Goal: Task Accomplishment & Management: Complete application form

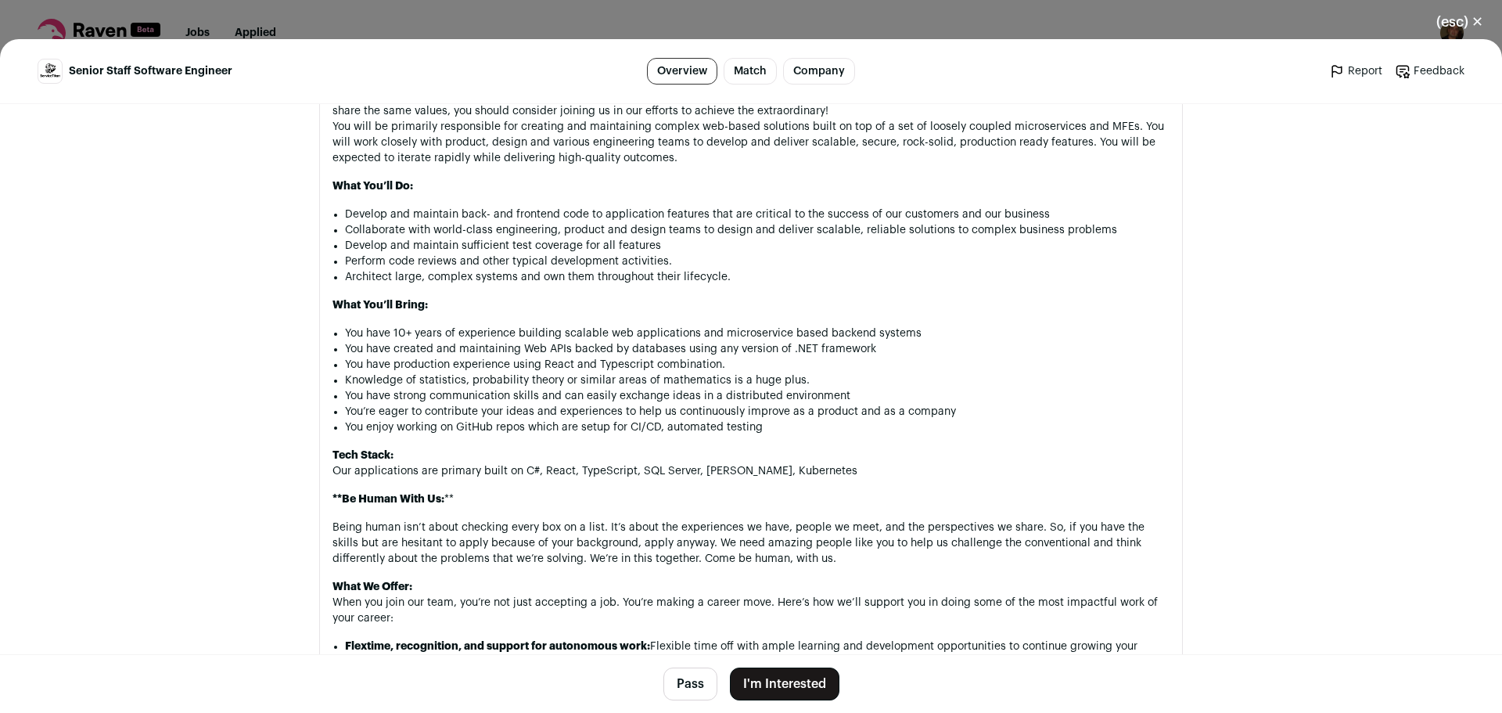
scroll to position [913, 0]
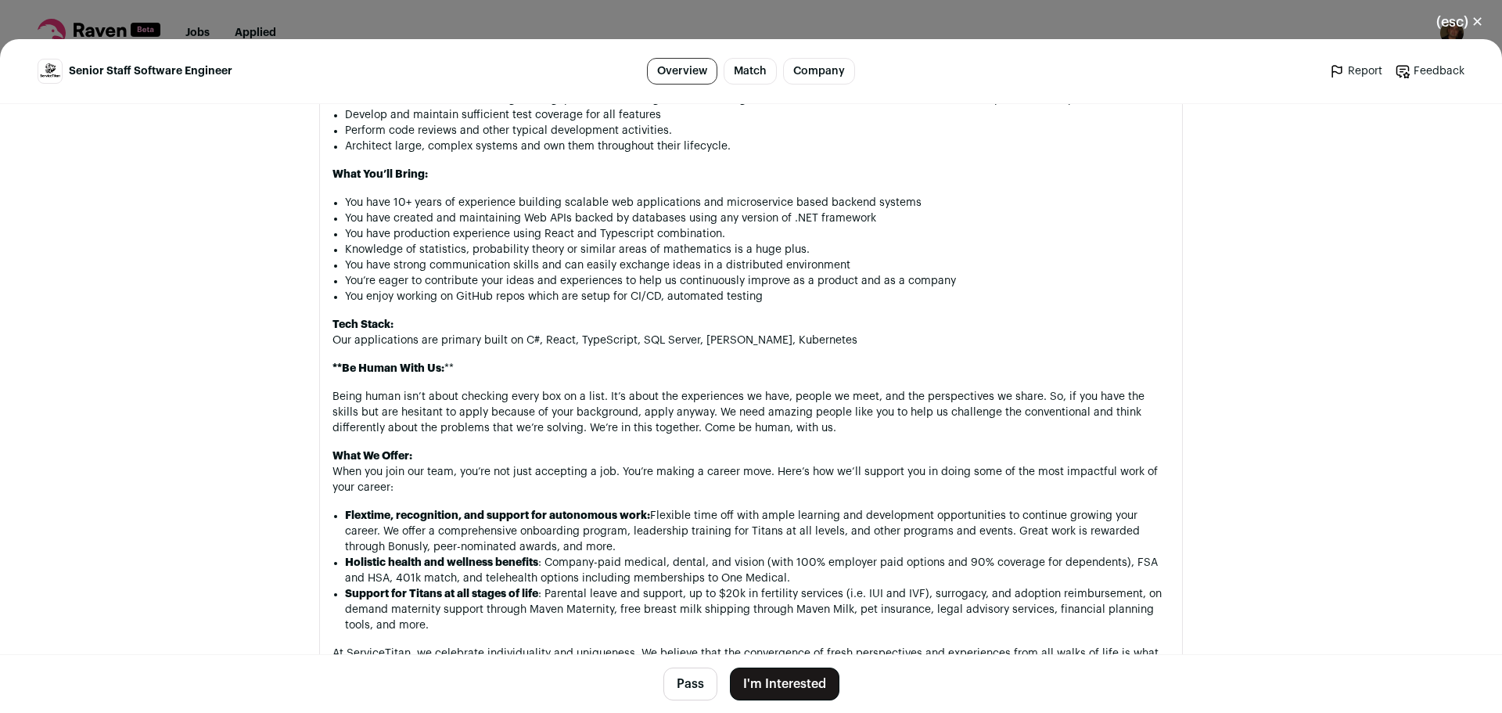
click at [777, 680] on button "I'm Interested" at bounding box center [785, 683] width 110 height 33
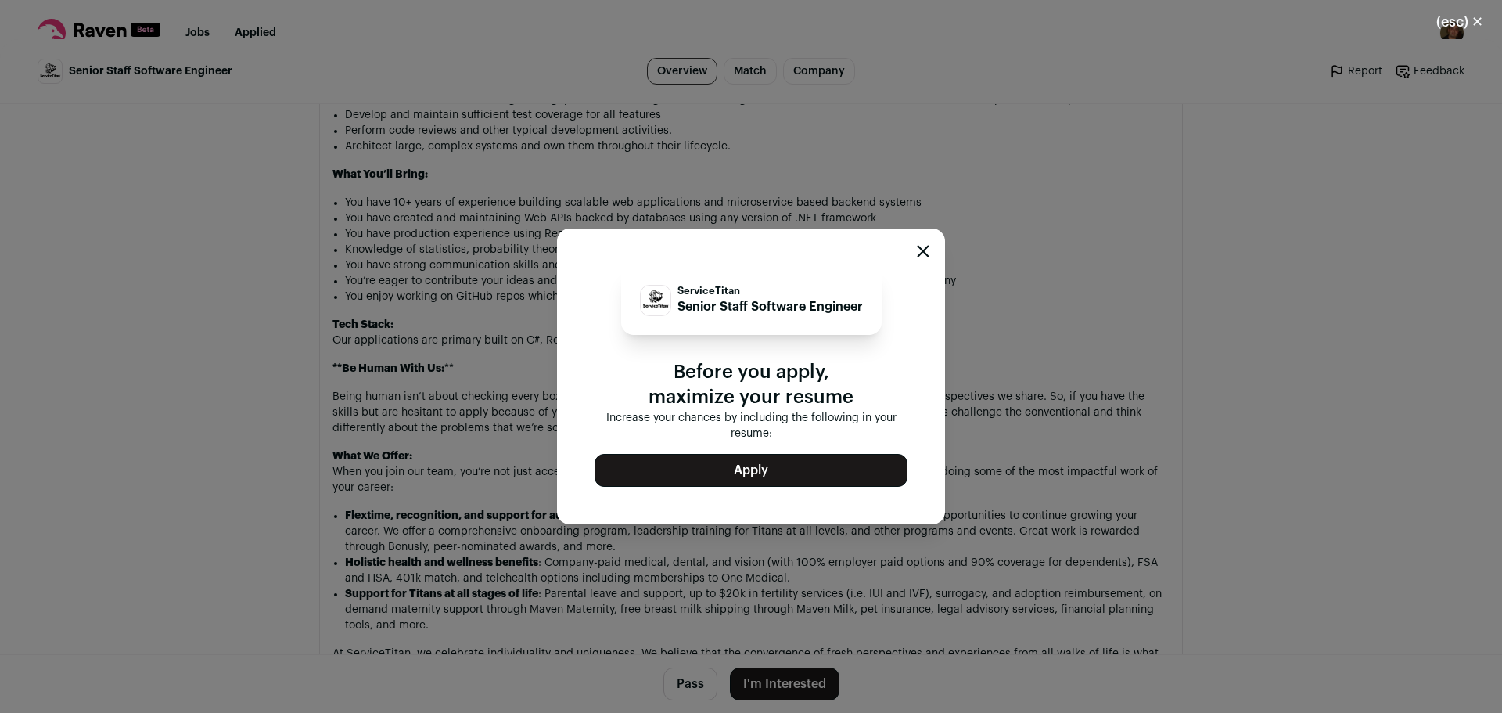
click at [751, 469] on button "Apply" at bounding box center [750, 470] width 313 height 33
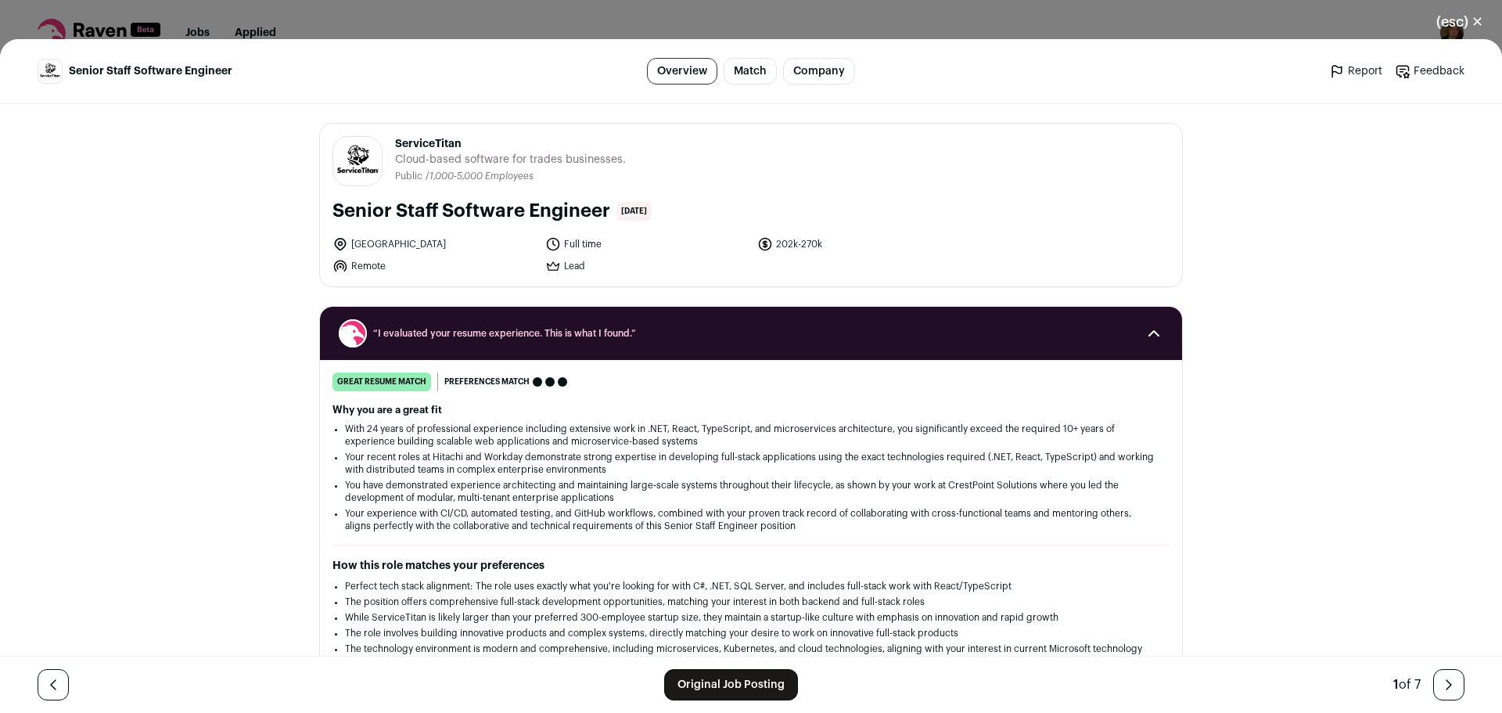
drag, startPoint x: 720, startPoint y: 18, endPoint x: 612, endPoint y: 22, distance: 107.2
click at [612, 22] on div "(esc) ✕ Senior Staff Software Engineer Overview Match Company Report Feedback R…" at bounding box center [751, 356] width 1502 height 713
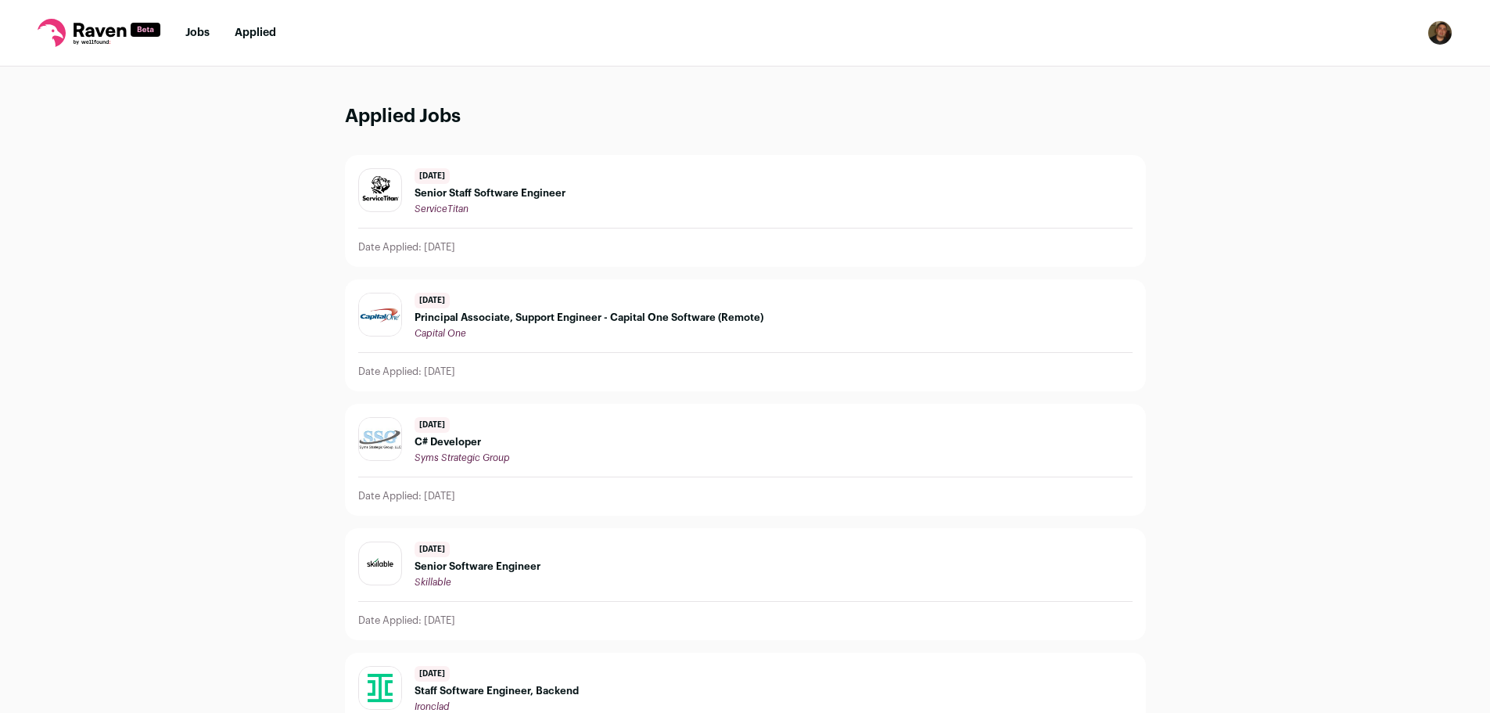
click at [609, 317] on span "Principal Associate, Support Engineer - Capital One Software (Remote)" at bounding box center [589, 317] width 349 height 13
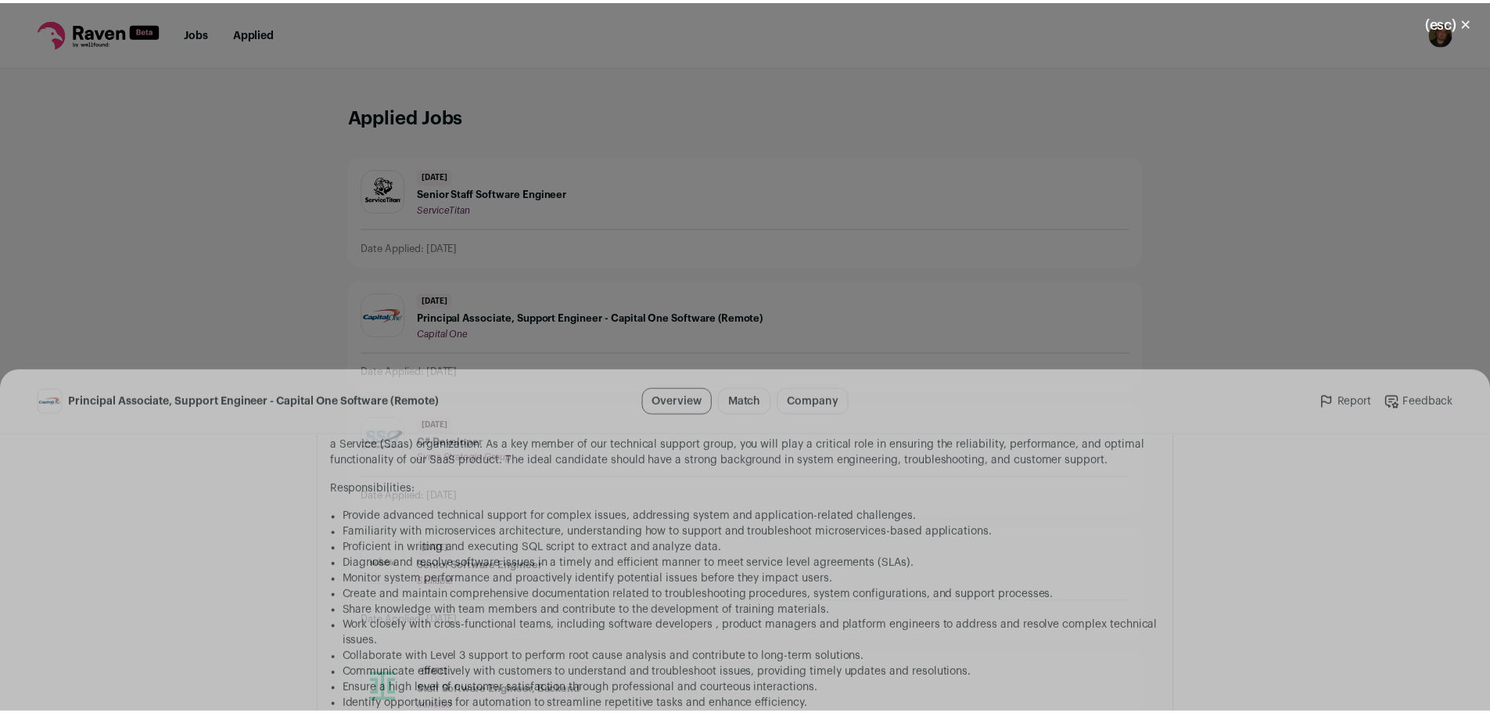
scroll to position [1043, 0]
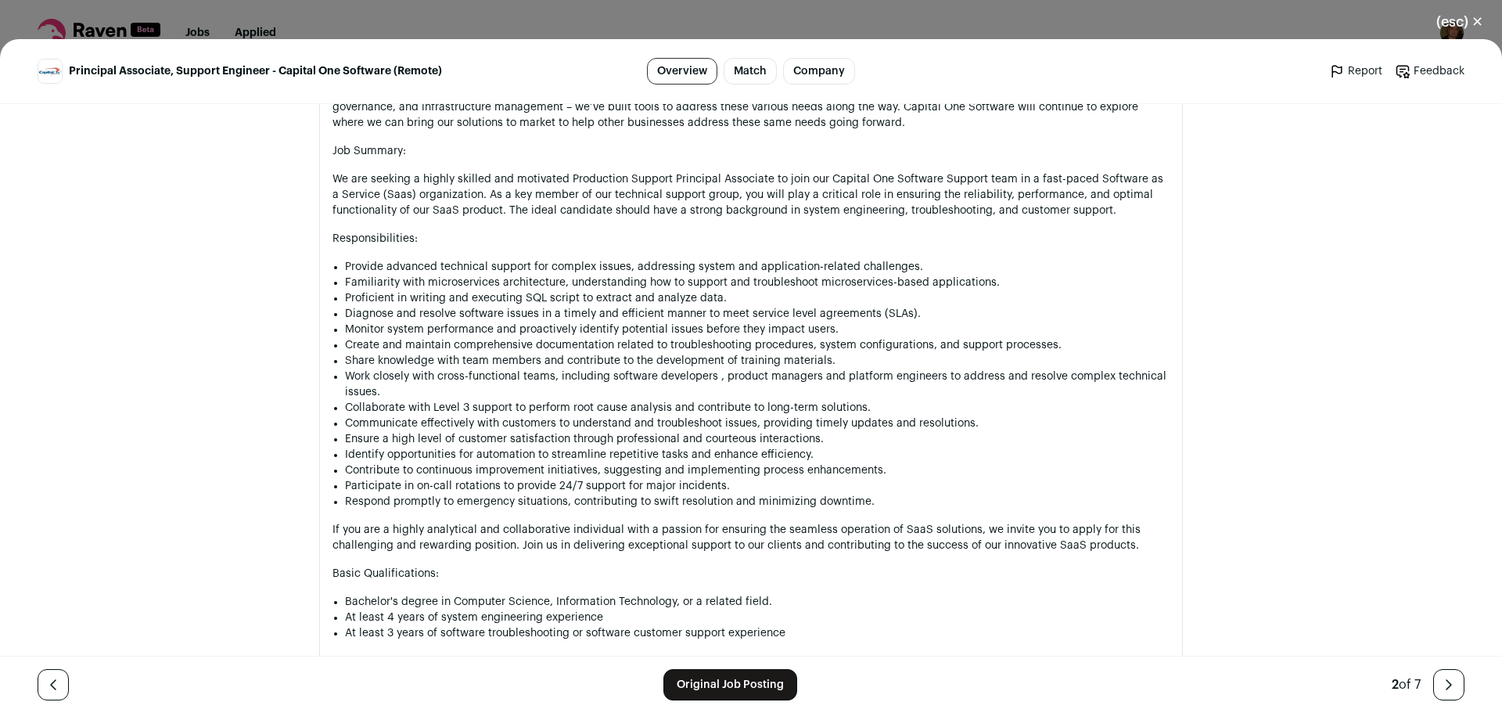
click at [564, 18] on div "(esc) ✕ Principal Associate, Support Engineer - Capital One Software (Remote) O…" at bounding box center [751, 356] width 1502 height 713
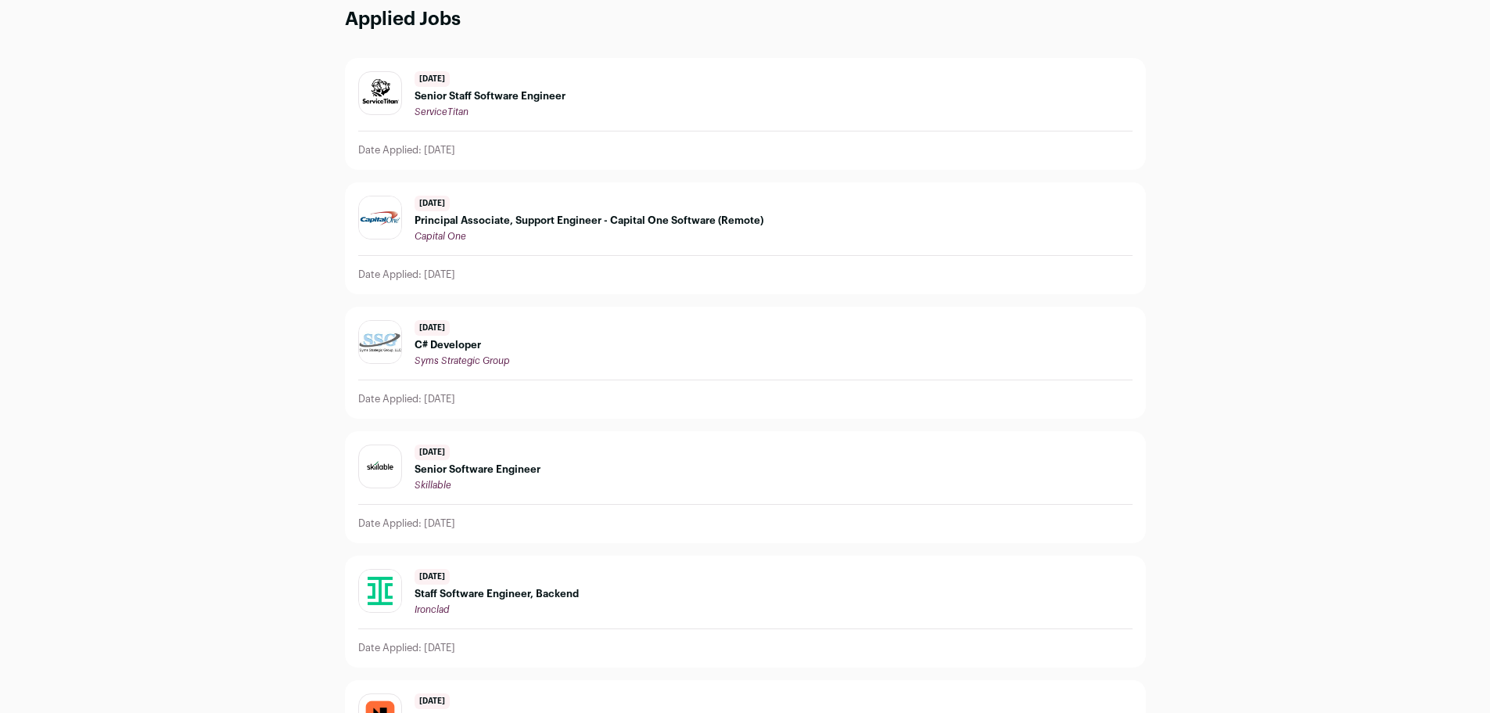
scroll to position [131, 0]
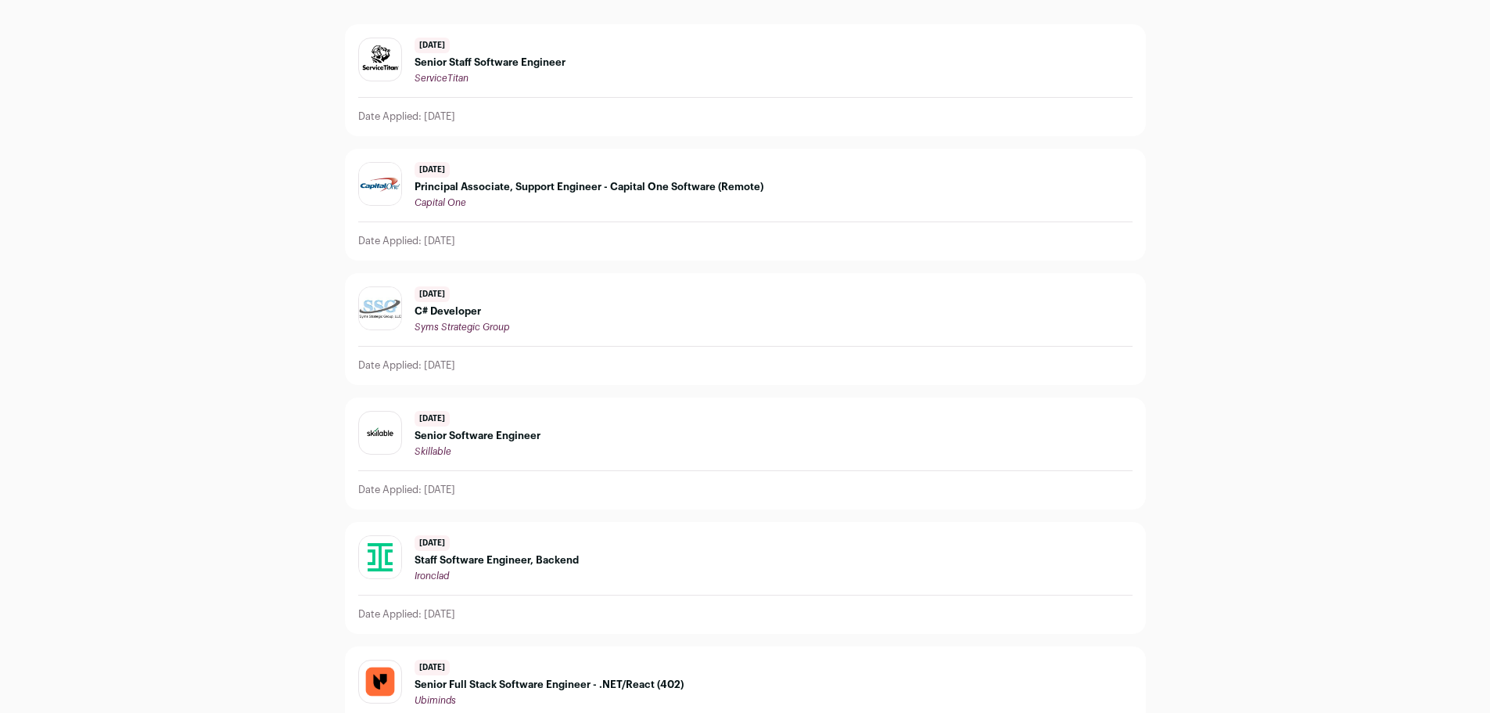
click at [307, 246] on div "Applied Jobs [DATE] Senior Staff Software Engineer ServiceTitan Date Applied: […" at bounding box center [745, 409] width 1490 height 946
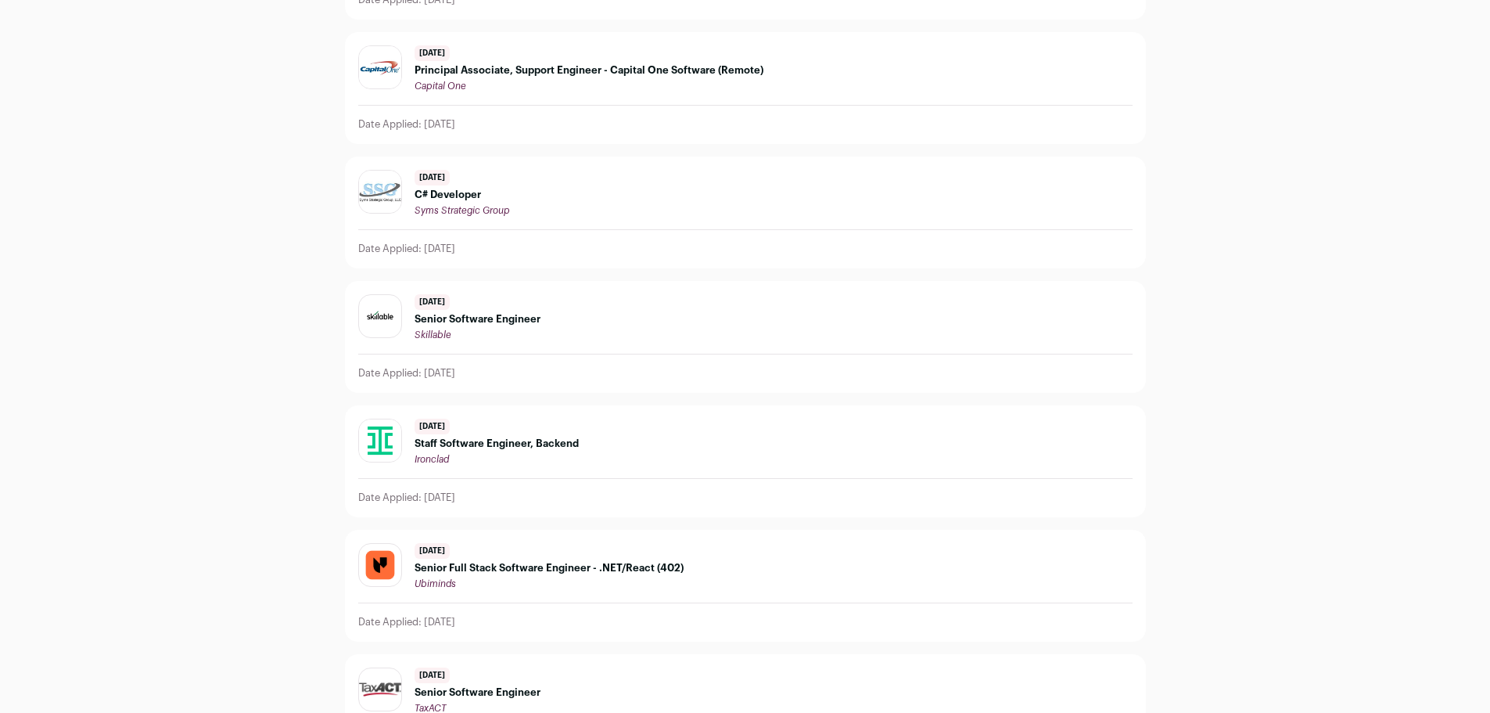
scroll to position [300, 0]
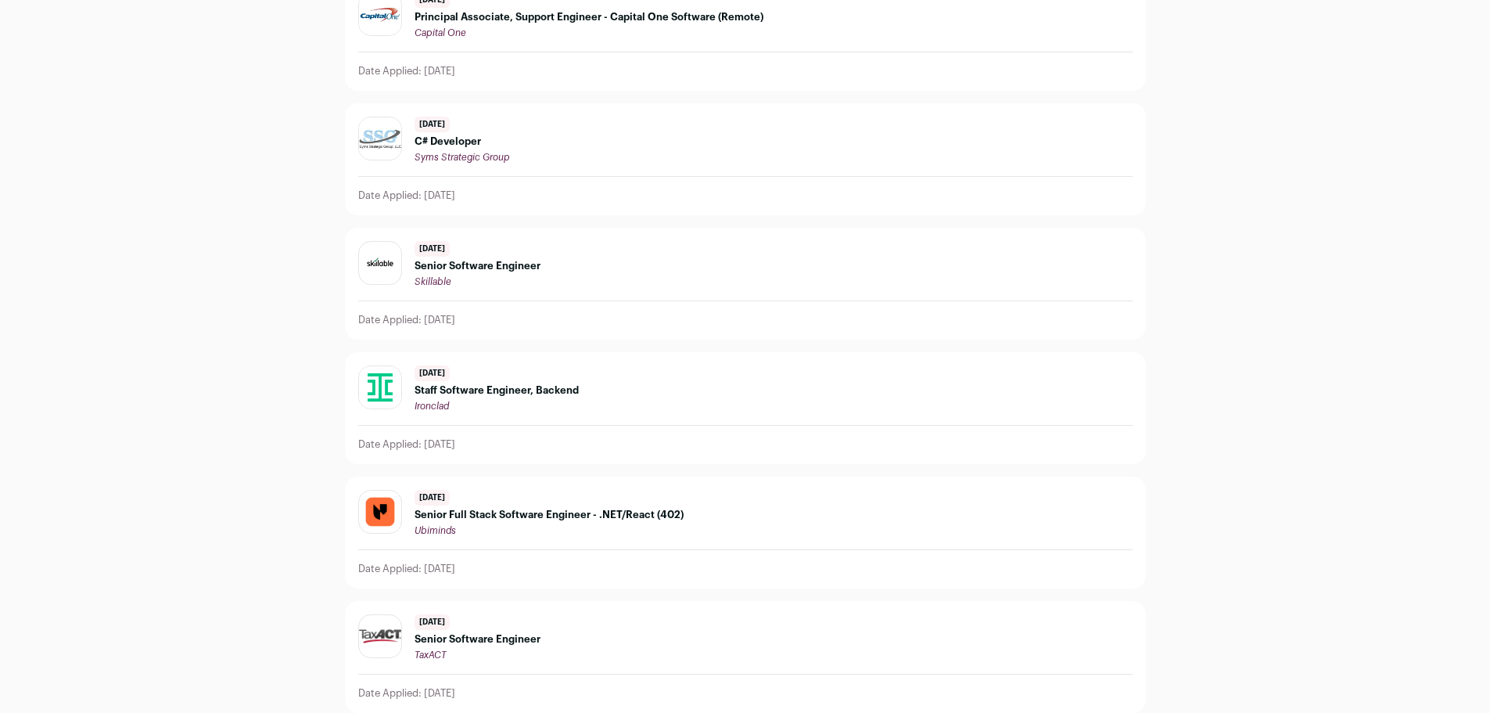
drag, startPoint x: 272, startPoint y: 253, endPoint x: 260, endPoint y: 237, distance: 20.0
drag, startPoint x: 260, startPoint y: 237, endPoint x: 231, endPoint y: 170, distance: 73.2
click at [231, 170] on div "Applied Jobs [DATE] Senior Staff Software Engineer ServiceTitan Date Applied: […" at bounding box center [745, 239] width 1490 height 946
